Goal: Task Accomplishment & Management: Manage account settings

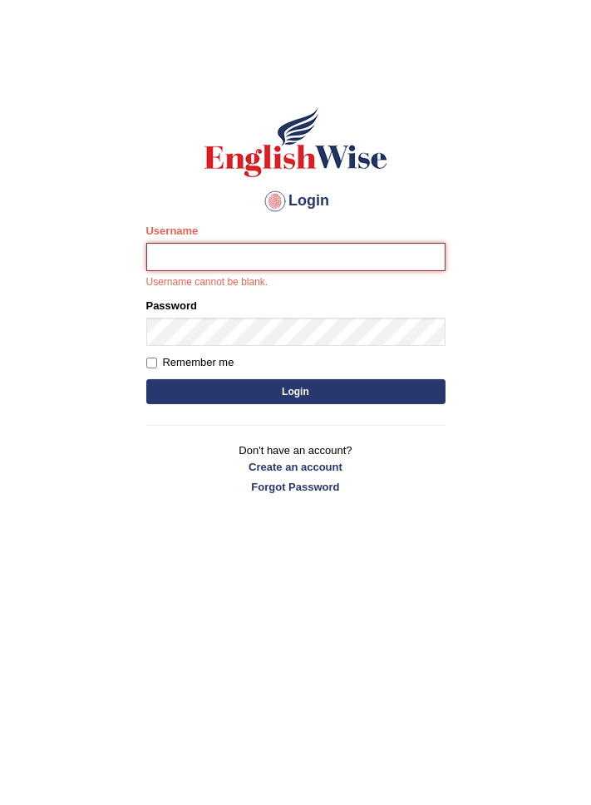
type input "varungabbi"
click at [146, 379] on button "Login" at bounding box center [295, 391] width 299 height 25
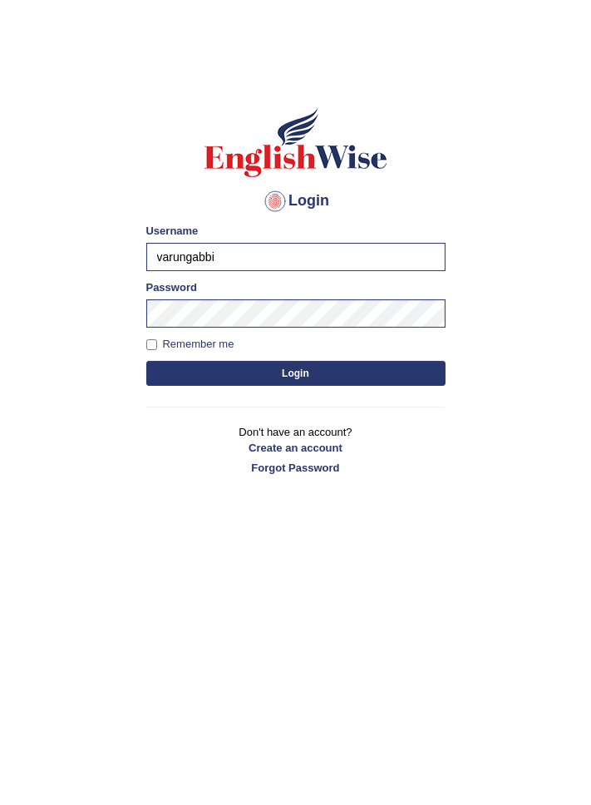
click at [229, 381] on button "Login" at bounding box center [295, 373] width 299 height 25
click at [236, 373] on button "Login" at bounding box center [295, 373] width 299 height 25
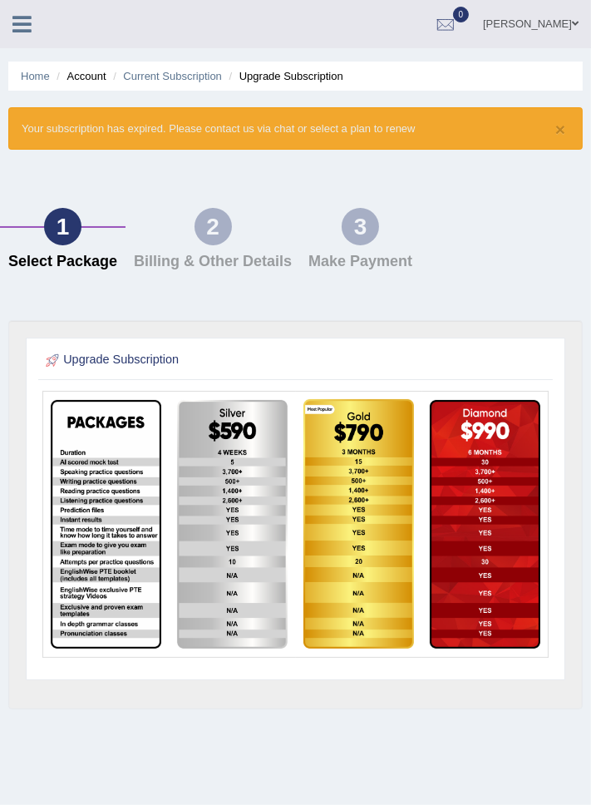
click at [81, 472] on img at bounding box center [106, 524] width 111 height 249
